Goal: Task Accomplishment & Management: Manage account settings

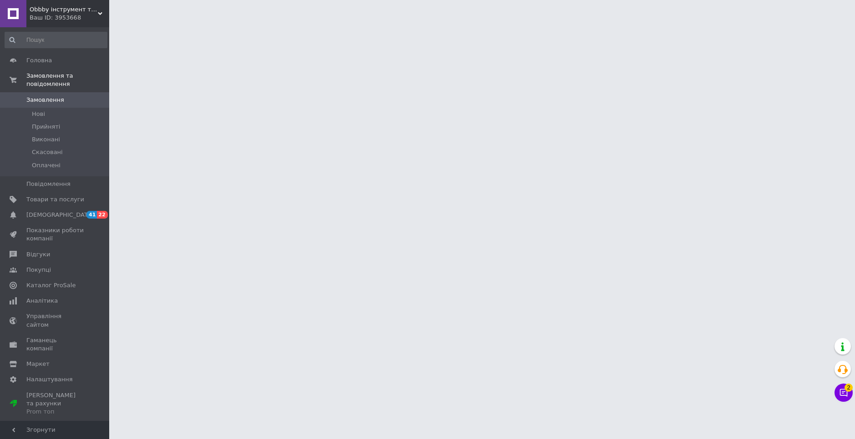
click at [95, 13] on span "Obbby інструмент та сантехніка" at bounding box center [64, 9] width 68 height 8
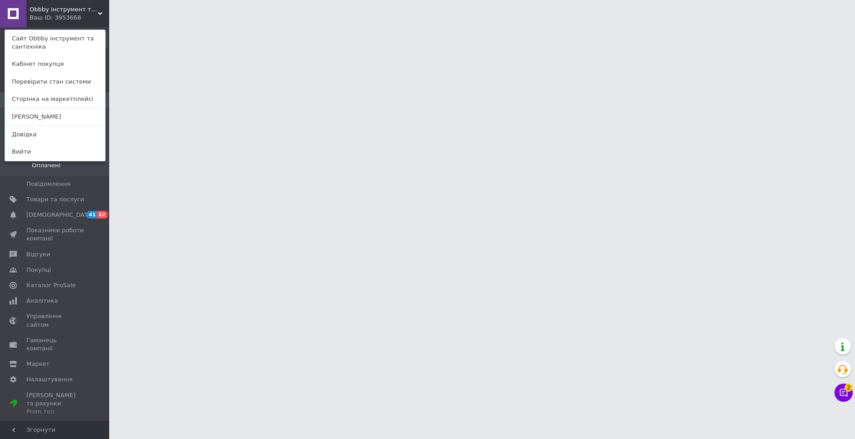
click at [24, 151] on link "Вийти" at bounding box center [55, 151] width 100 height 17
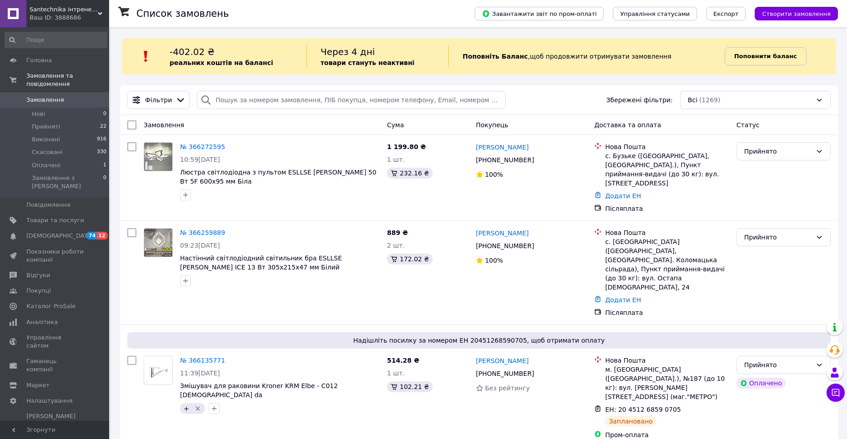
click at [749, 59] on b "Поповнити баланс" at bounding box center [765, 56] width 63 height 7
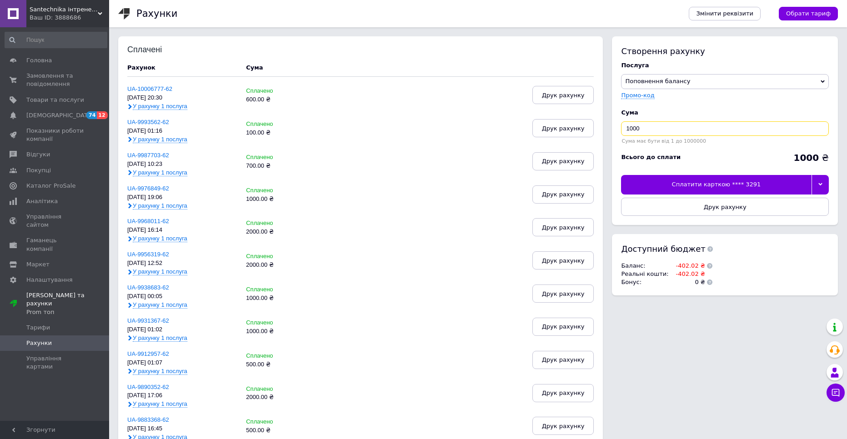
click at [637, 126] on input "1000" at bounding box center [725, 128] width 208 height 15
type input "500"
click at [699, 187] on div "Сплатити карткою **** 3291" at bounding box center [716, 184] width 190 height 19
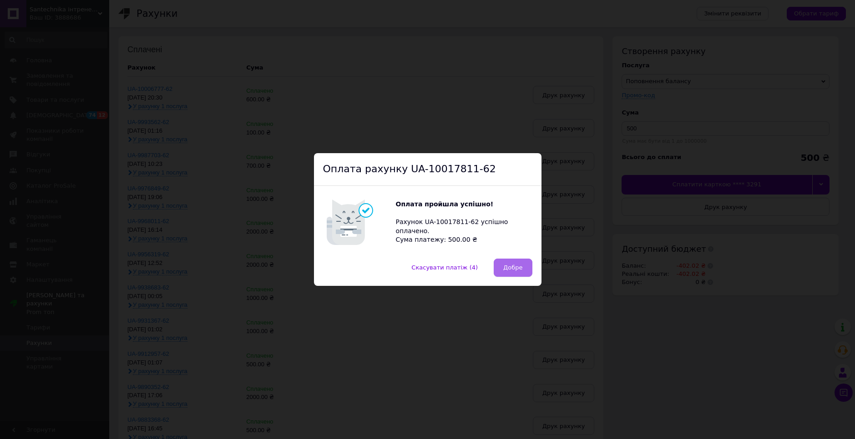
click at [530, 265] on div "Скасувати платіж (4)   Добре" at bounding box center [427, 272] width 227 height 27
click at [515, 265] on span "Добре" at bounding box center [512, 267] width 19 height 7
